Goal: Transaction & Acquisition: Purchase product/service

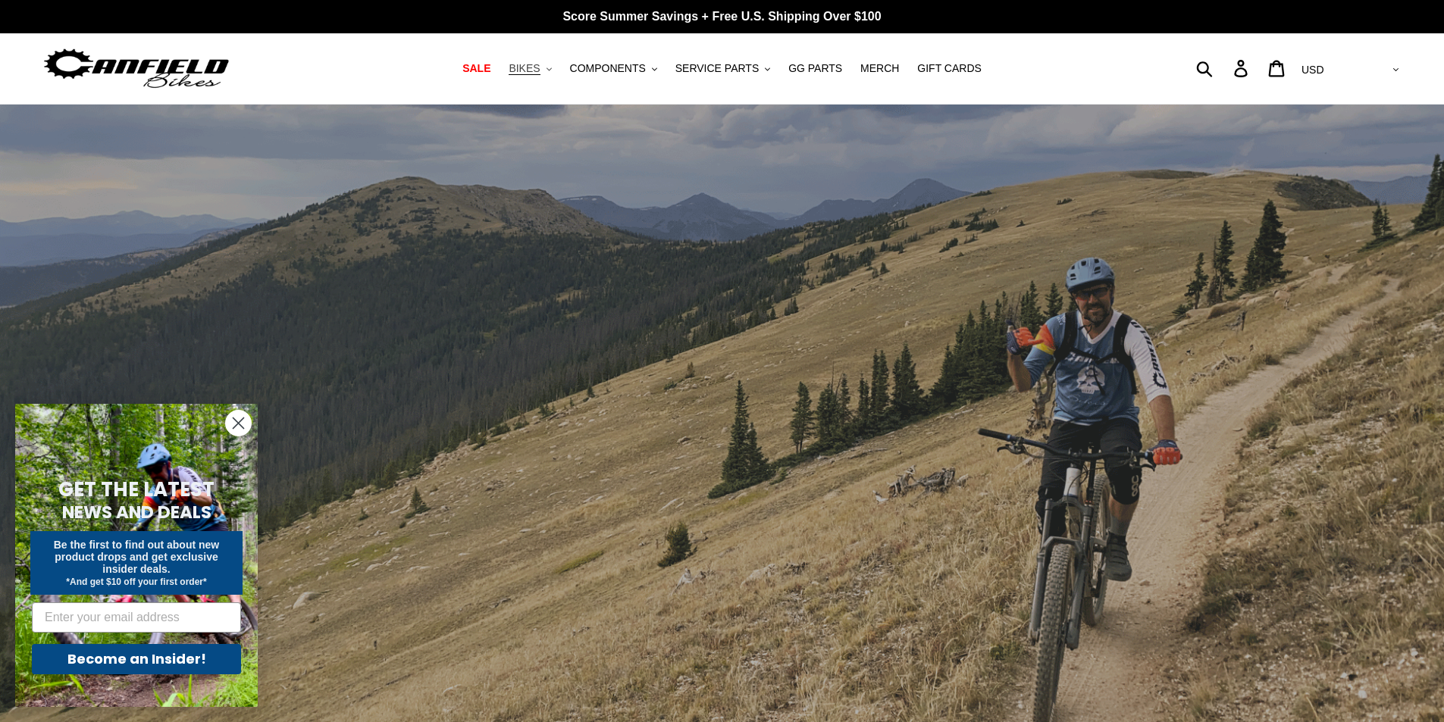
click at [540, 69] on span "BIKES" at bounding box center [524, 68] width 31 height 13
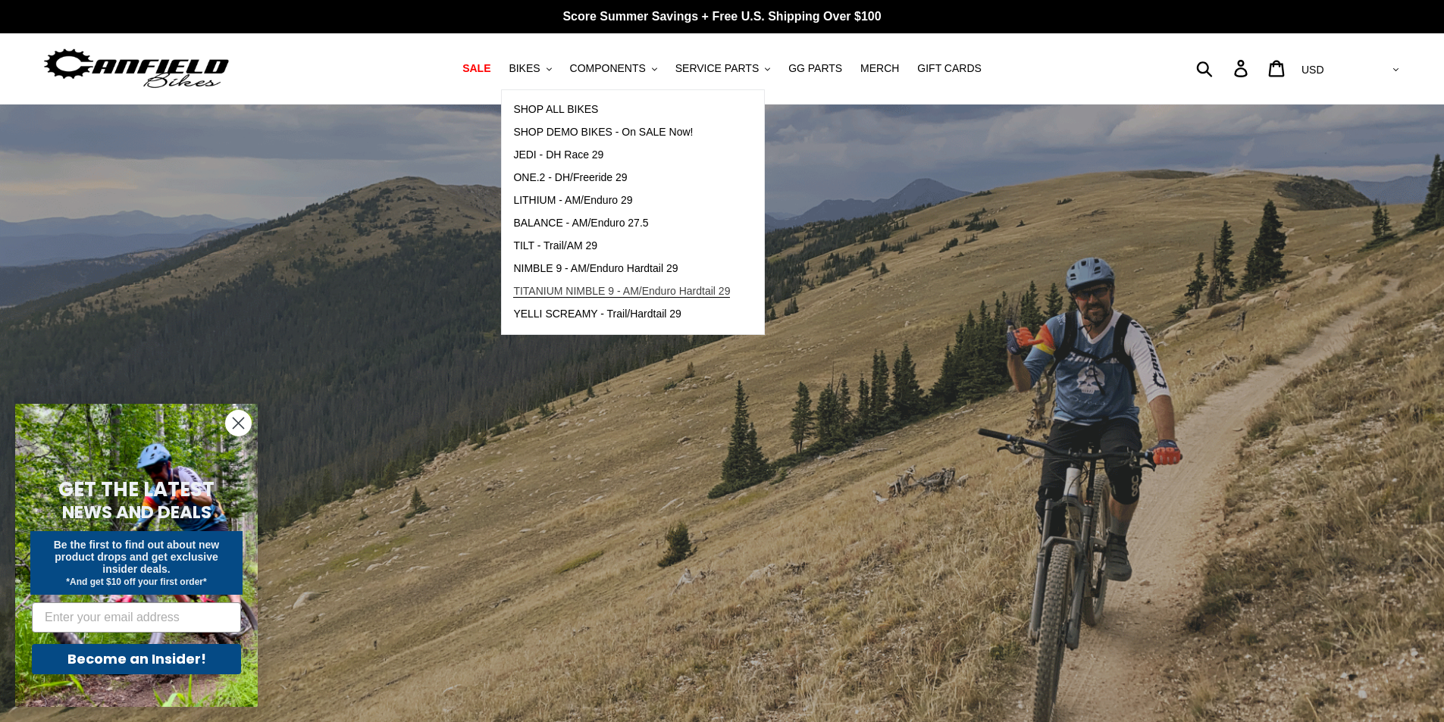
click at [619, 288] on span "TITANIUM NIMBLE 9 - AM/Enduro Hardtail 29" at bounding box center [621, 291] width 217 height 13
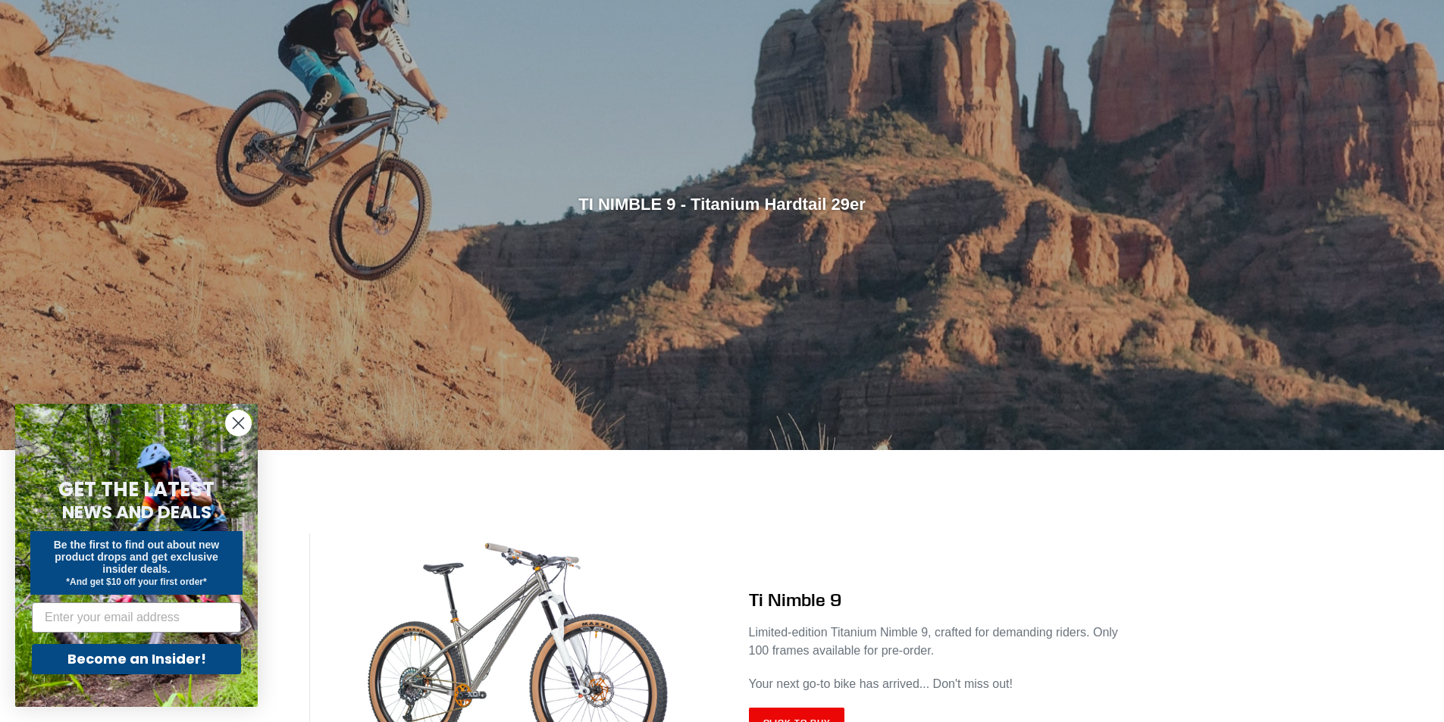
scroll to position [379, 0]
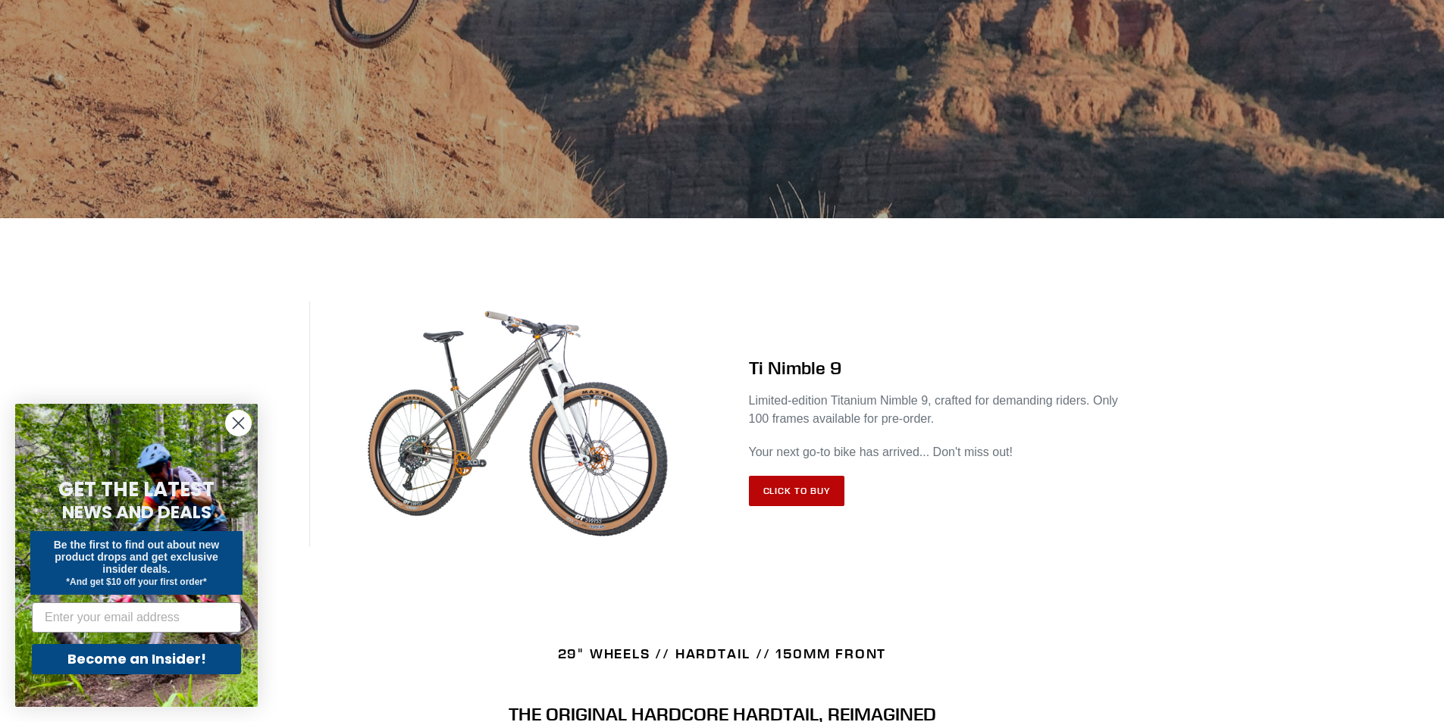
click at [801, 485] on link "Click to Buy" at bounding box center [797, 491] width 96 height 30
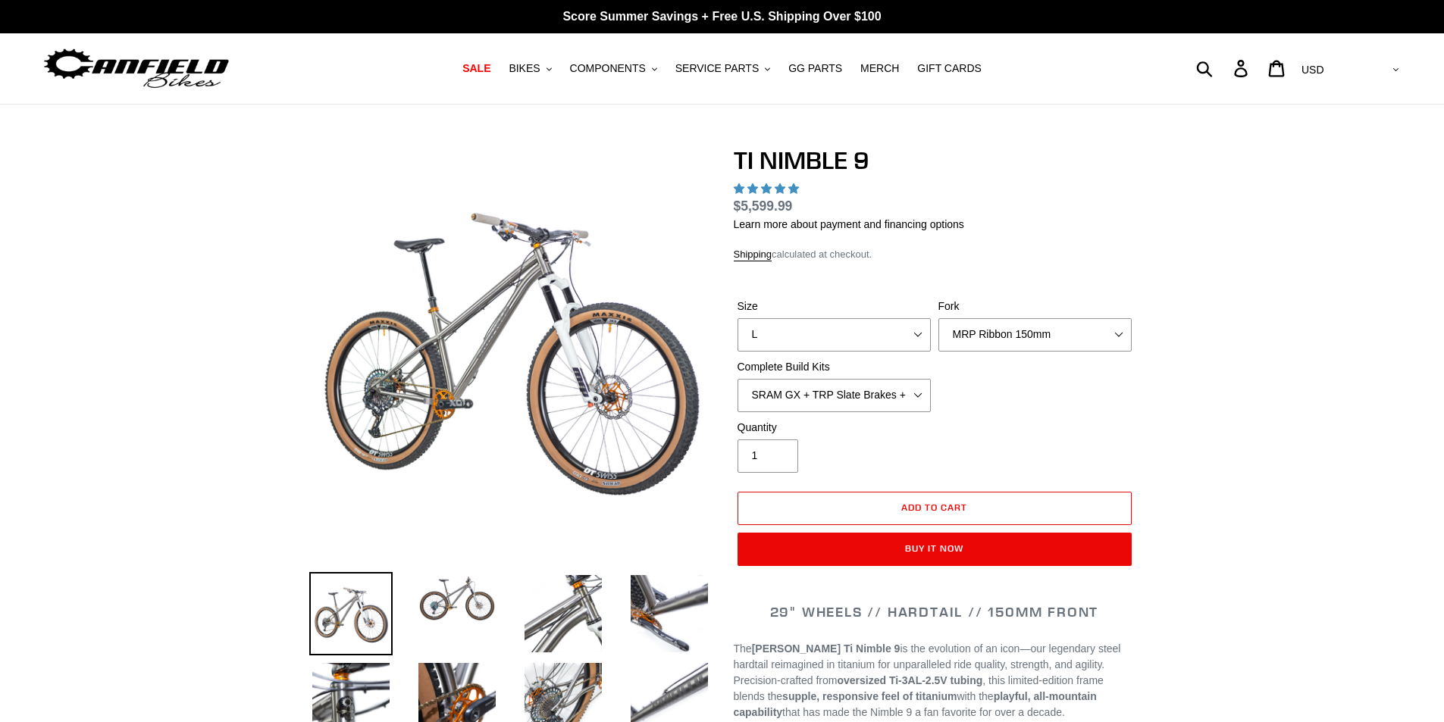
select select "highest-rating"
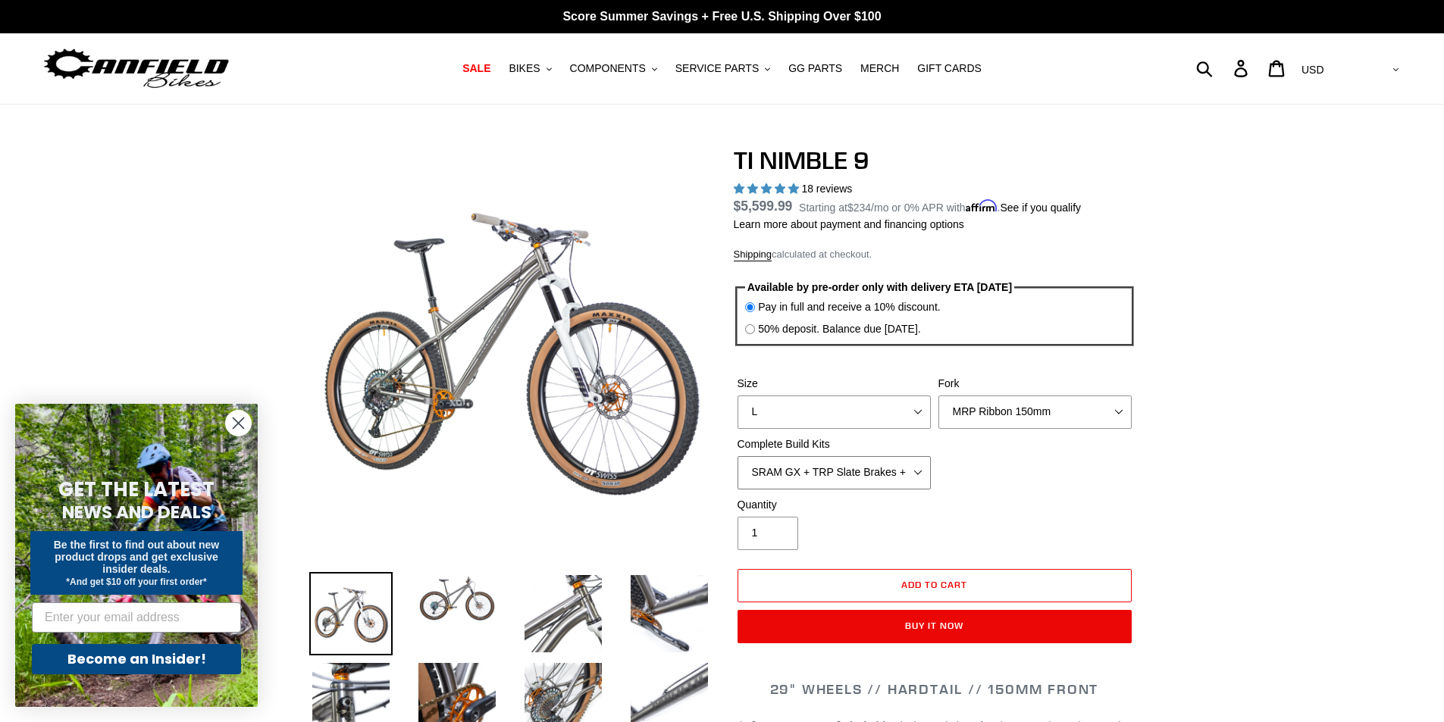
click at [799, 468] on select "SRAM GX + TRP Slate Brakes + Rotors + e13 LG-1 Wheels SHIMANO XT + SHIMANO brak…" at bounding box center [834, 472] width 193 height 33
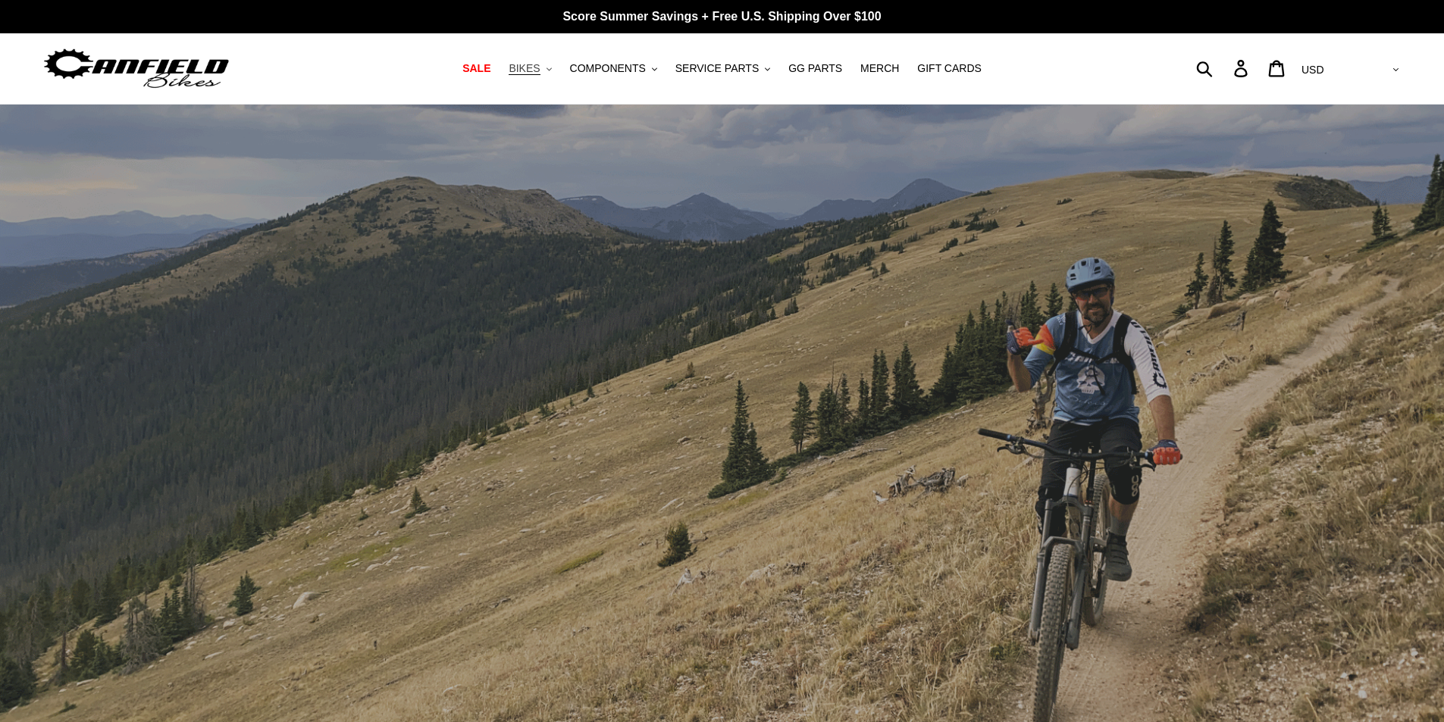
click at [559, 68] on button "BIKES .cls-1{fill:#231f20}" at bounding box center [530, 68] width 58 height 20
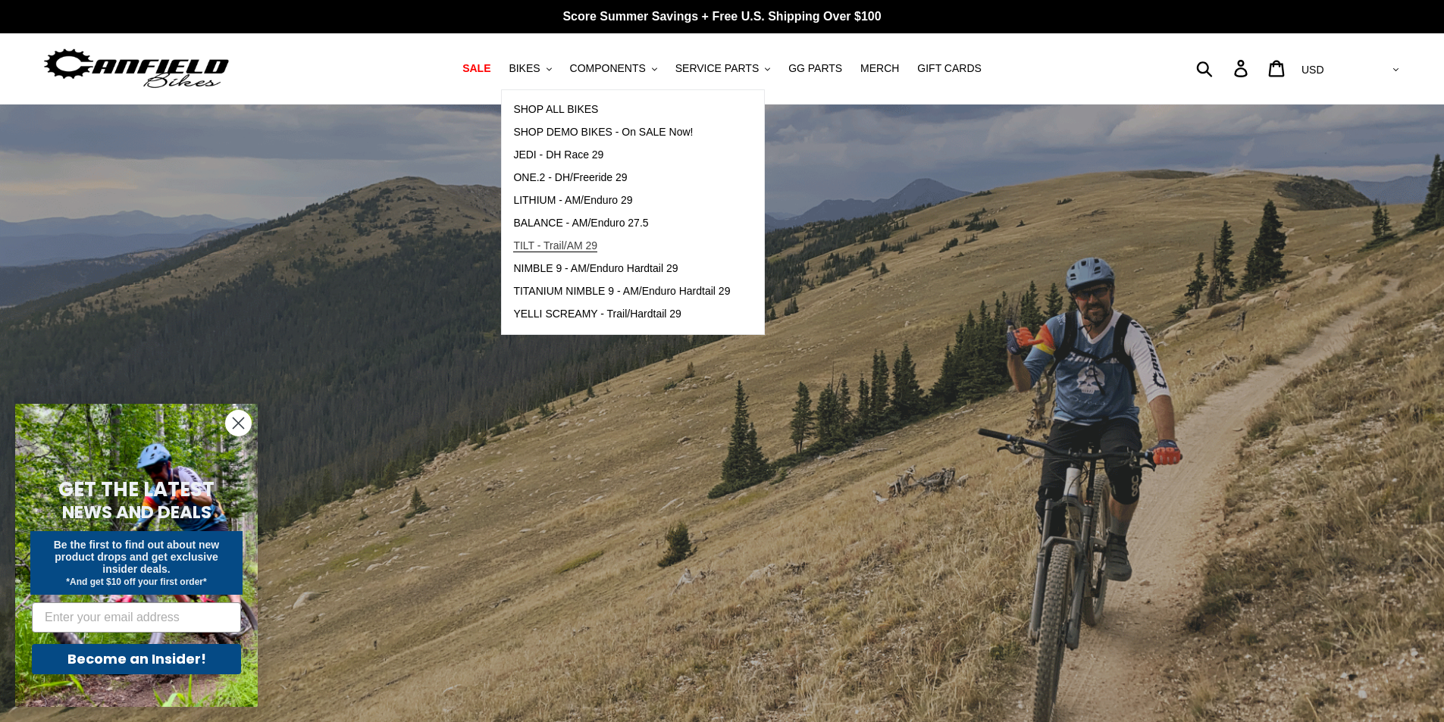
click at [597, 249] on span "TILT - Trail/AM 29" at bounding box center [555, 246] width 84 height 13
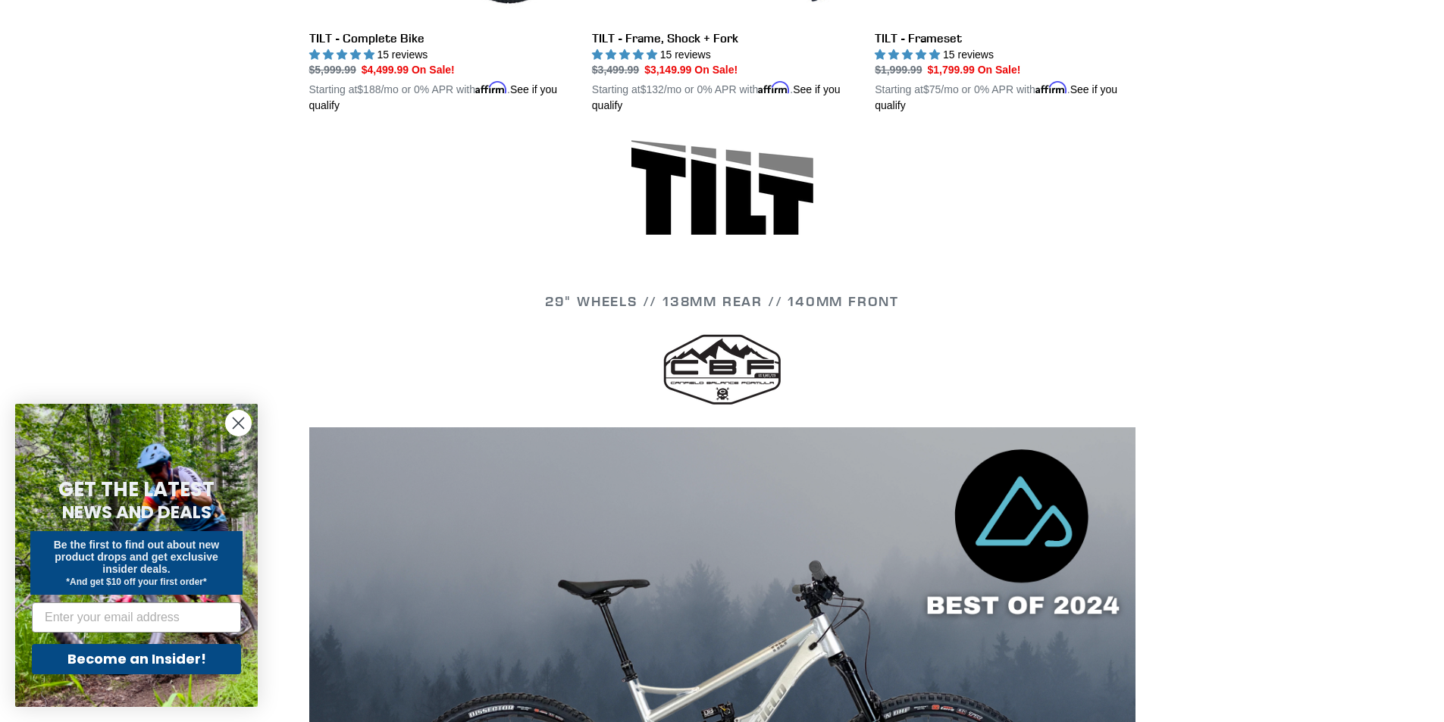
scroll to position [910, 0]
